Goal: Task Accomplishment & Management: Manage account settings

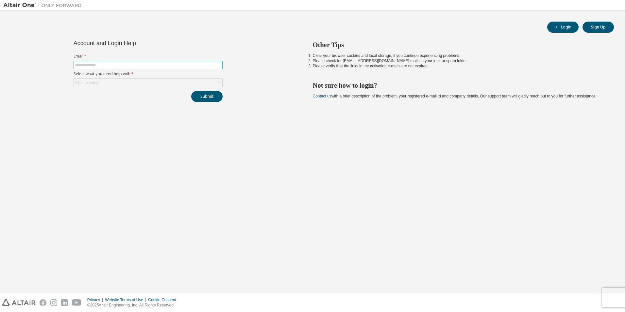
click at [108, 66] on input "text" at bounding box center [148, 64] width 146 height 5
type input "**********"
click at [117, 82] on div "Click to select" at bounding box center [148, 83] width 148 height 8
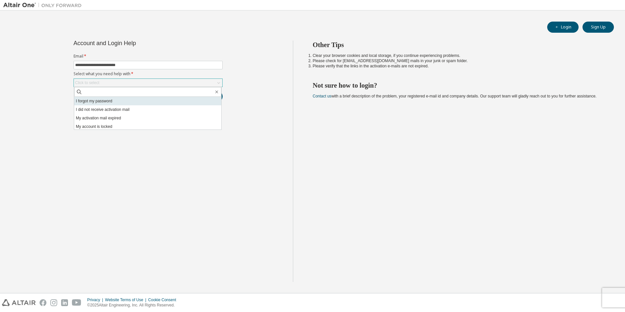
click at [109, 101] on li "I forgot my password" at bounding box center [147, 101] width 147 height 8
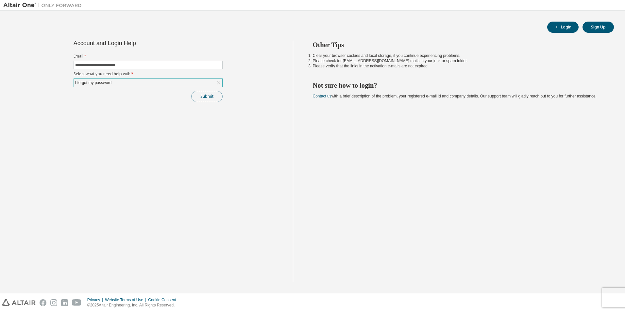
click at [212, 97] on button "Submit" at bounding box center [206, 96] width 31 height 11
click at [611, 296] on icon "button" at bounding box center [611, 296] width 4 height 4
click at [149, 84] on div "I forgot my password" at bounding box center [148, 83] width 148 height 8
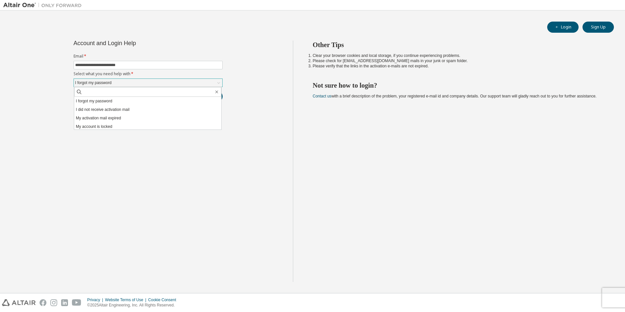
click at [149, 84] on div "I forgot my password" at bounding box center [148, 83] width 148 height 8
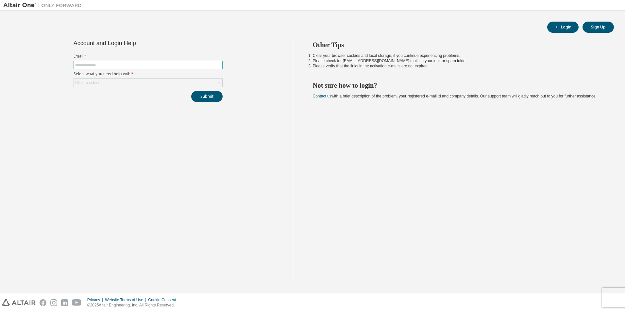
click at [133, 64] on input "text" at bounding box center [148, 64] width 146 height 5
drag, startPoint x: 132, startPoint y: 64, endPoint x: 124, endPoint y: 65, distance: 7.5
click at [124, 65] on input "text" at bounding box center [148, 64] width 146 height 5
type input "**********"
click at [179, 85] on div "Click to select" at bounding box center [148, 83] width 148 height 8
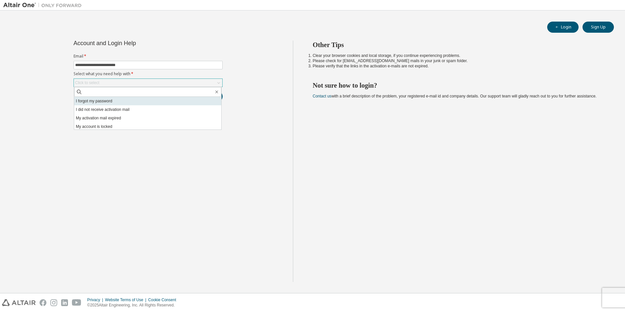
click at [115, 103] on li "I forgot my password" at bounding box center [147, 101] width 147 height 8
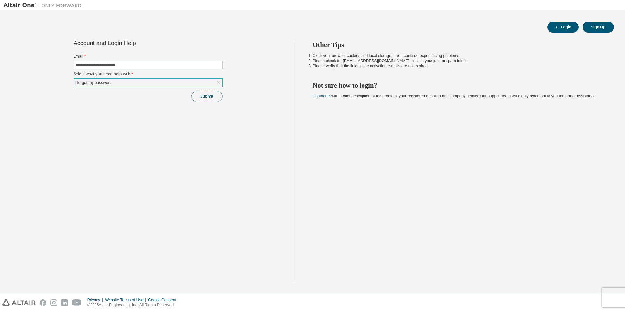
click at [209, 98] on button "Submit" at bounding box center [206, 96] width 31 height 11
click at [199, 81] on div "I forgot my password" at bounding box center [148, 83] width 148 height 8
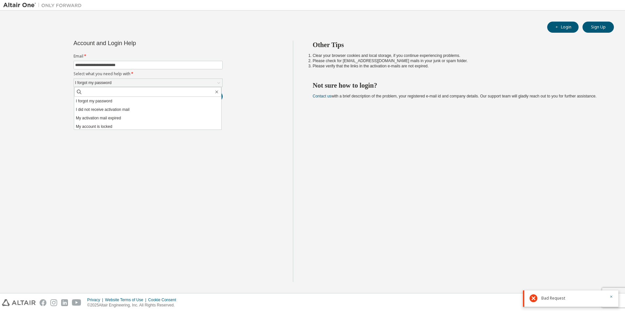
click at [125, 118] on li "My activation mail expired" at bounding box center [147, 118] width 147 height 8
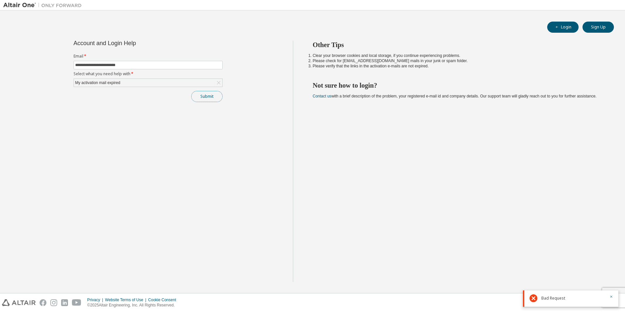
click at [207, 95] on button "Submit" at bounding box center [206, 96] width 31 height 11
click at [134, 80] on div "My activation mail expired" at bounding box center [148, 83] width 148 height 8
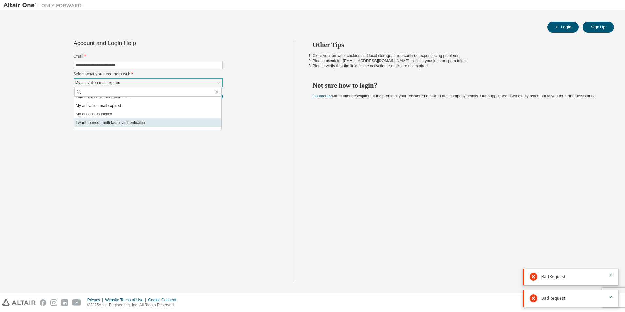
scroll to position [18, 0]
click at [508, 70] on div "Other Tips Clear your browser cookies and local storage, if you continue experi…" at bounding box center [457, 161] width 329 height 241
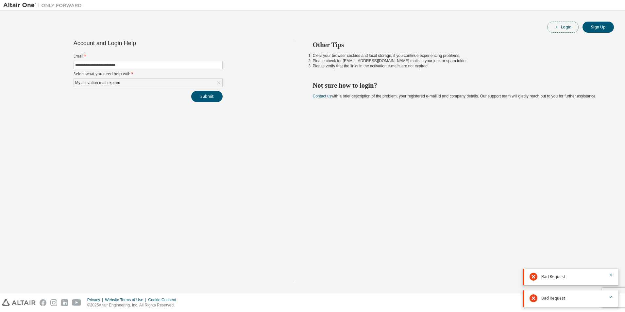
click at [567, 28] on button "Login" at bounding box center [562, 27] width 31 height 11
